Goal: Task Accomplishment & Management: Manage account settings

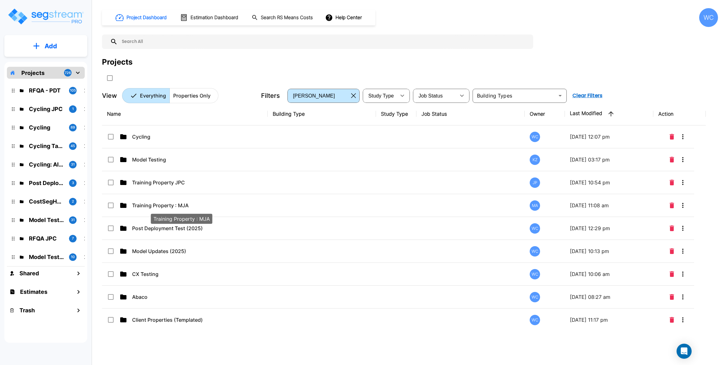
click at [485, 80] on div "Projects" at bounding box center [410, 69] width 616 height 27
click at [306, 44] on input "text" at bounding box center [324, 42] width 412 height 14
click at [202, 59] on div "Projects" at bounding box center [410, 61] width 616 height 11
click at [116, 62] on div "Projects" at bounding box center [117, 61] width 30 height 11
click at [206, 63] on div "Projects" at bounding box center [410, 61] width 616 height 11
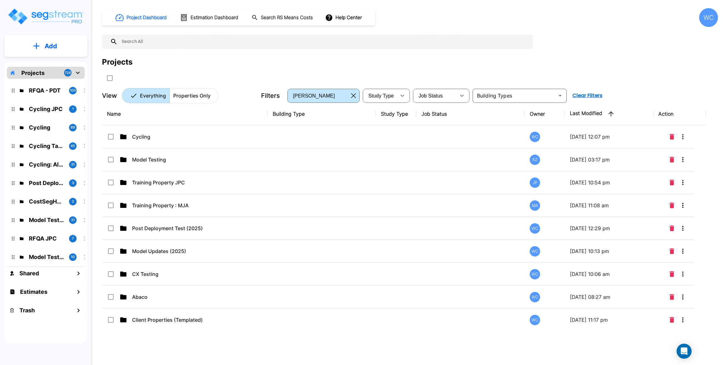
click at [581, 56] on div "Projects" at bounding box center [410, 61] width 616 height 11
click at [649, 53] on div "Project Dashboard Estimation Dashboard Search RS Means Costs Help Center WC Pro…" at bounding box center [410, 55] width 616 height 95
click at [650, 53] on div "Project Dashboard Estimation Dashboard Search RS Means Costs Help Center WC Pro…" at bounding box center [410, 55] width 616 height 95
click at [402, 16] on div "Project Dashboard Estimation Dashboard Search RS Means Costs Help Center WC" at bounding box center [410, 17] width 616 height 19
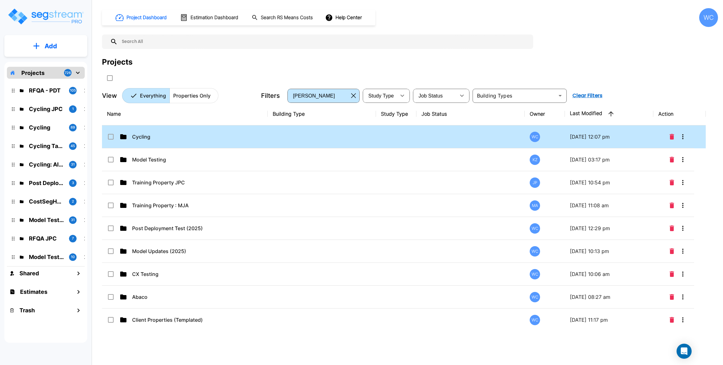
drag, startPoint x: 570, startPoint y: 138, endPoint x: 580, endPoint y: 62, distance: 76.7
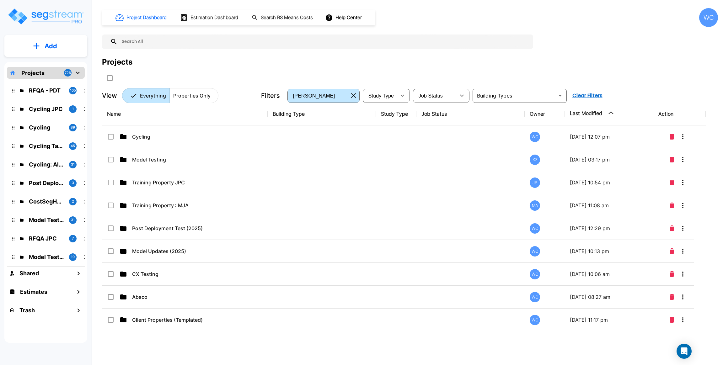
click at [633, 141] on td "[DATE] 12:07 pm" at bounding box center [609, 136] width 88 height 23
click at [617, 46] on div "Project Dashboard Estimation Dashboard Search RS Means Costs Help Center WC Pro…" at bounding box center [410, 55] width 616 height 95
click at [645, 42] on div "Project Dashboard Estimation Dashboard Search RS Means Costs Help Center WC Pro…" at bounding box center [410, 55] width 616 height 95
click at [580, 62] on div "Projects" at bounding box center [410, 61] width 616 height 11
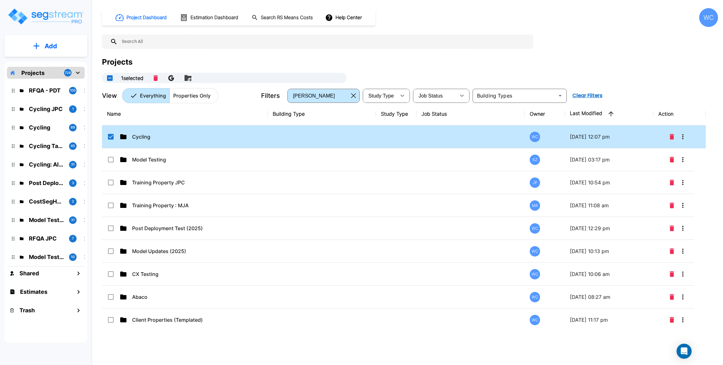
checkbox input "true"
